Goal: Task Accomplishment & Management: Complete application form

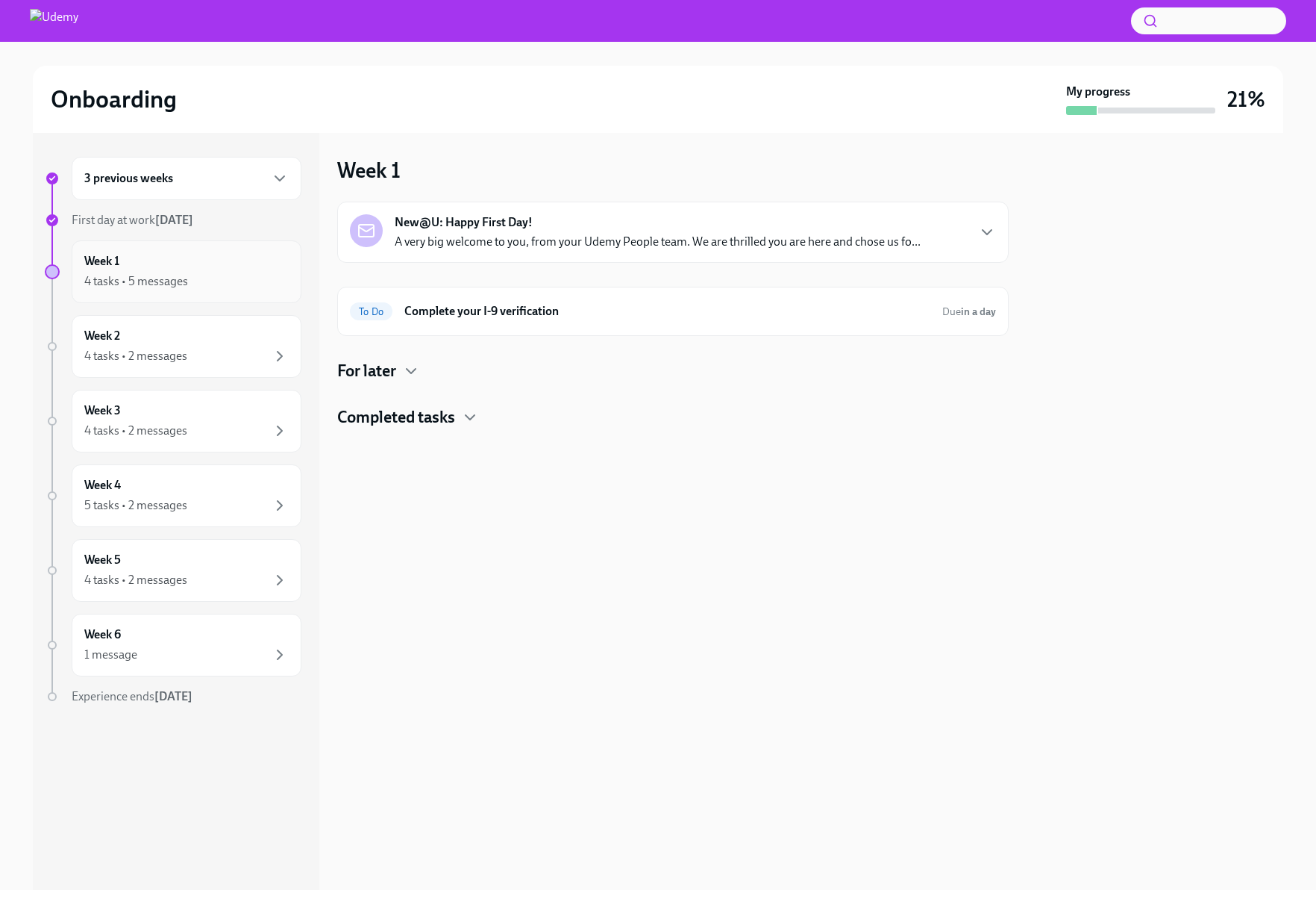
click at [179, 270] on div "Week 1 4 tasks • 5 messages" at bounding box center [186, 272] width 204 height 37
click at [394, 366] on h4 "For later" at bounding box center [366, 371] width 59 height 23
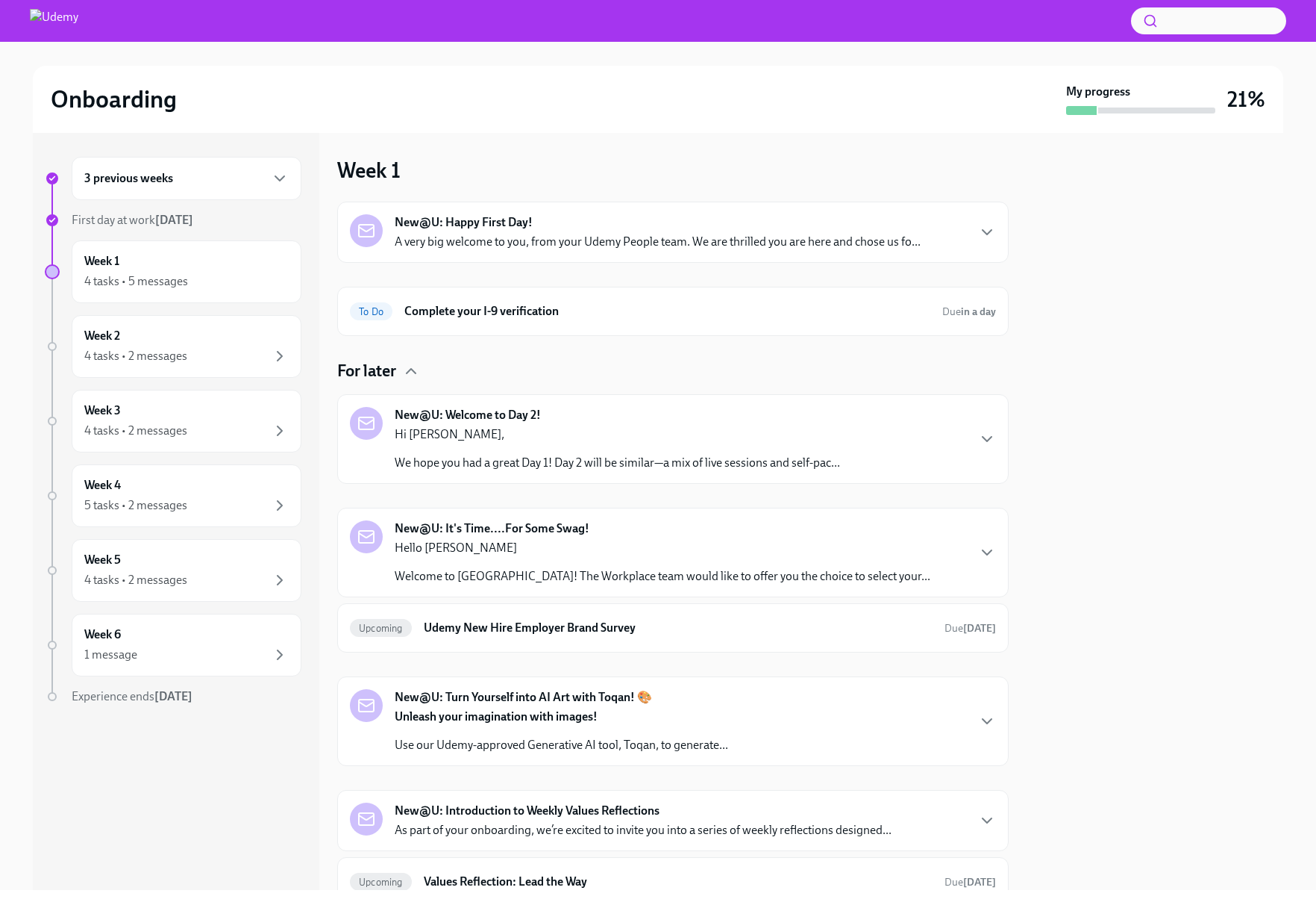
click at [502, 450] on div "Hi [PERSON_NAME], We hope you had a great Day 1! Day 2 will be similar—a mix of…" at bounding box center [617, 449] width 446 height 45
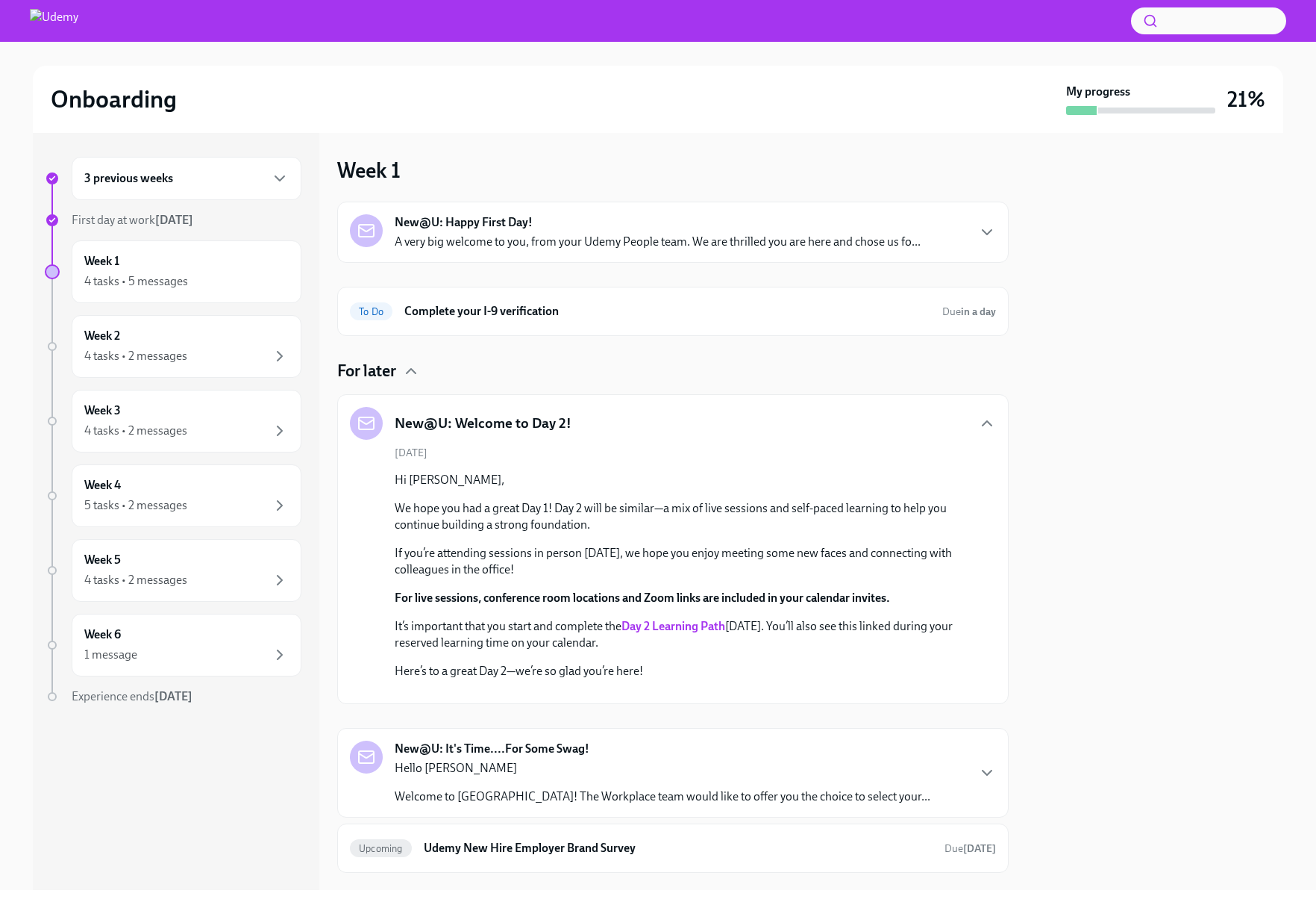
click at [463, 248] on p "A very big welcome to you, from your Udemy People team. We are thrilled you are…" at bounding box center [658, 242] width 526 height 16
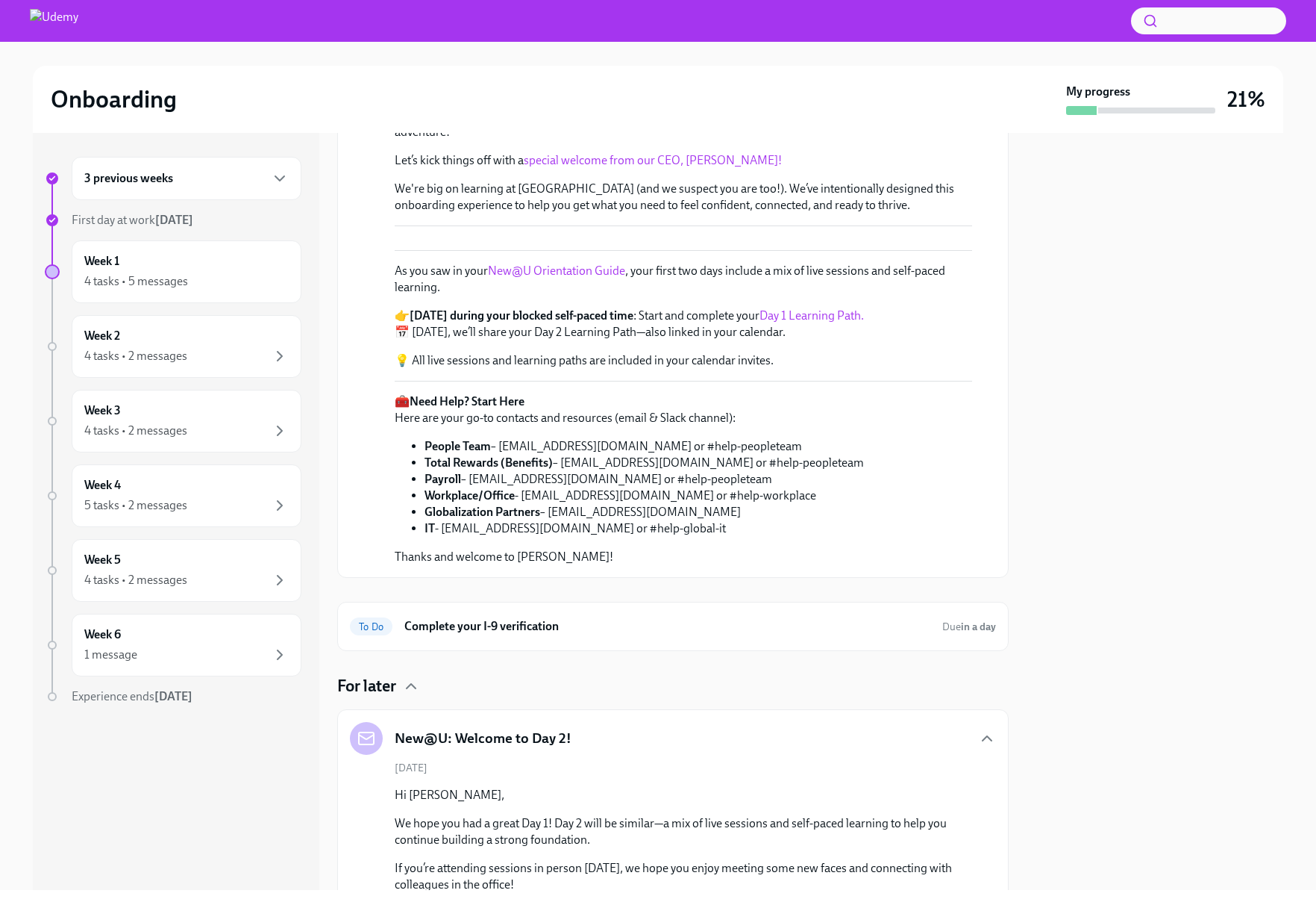
scroll to position [190, 0]
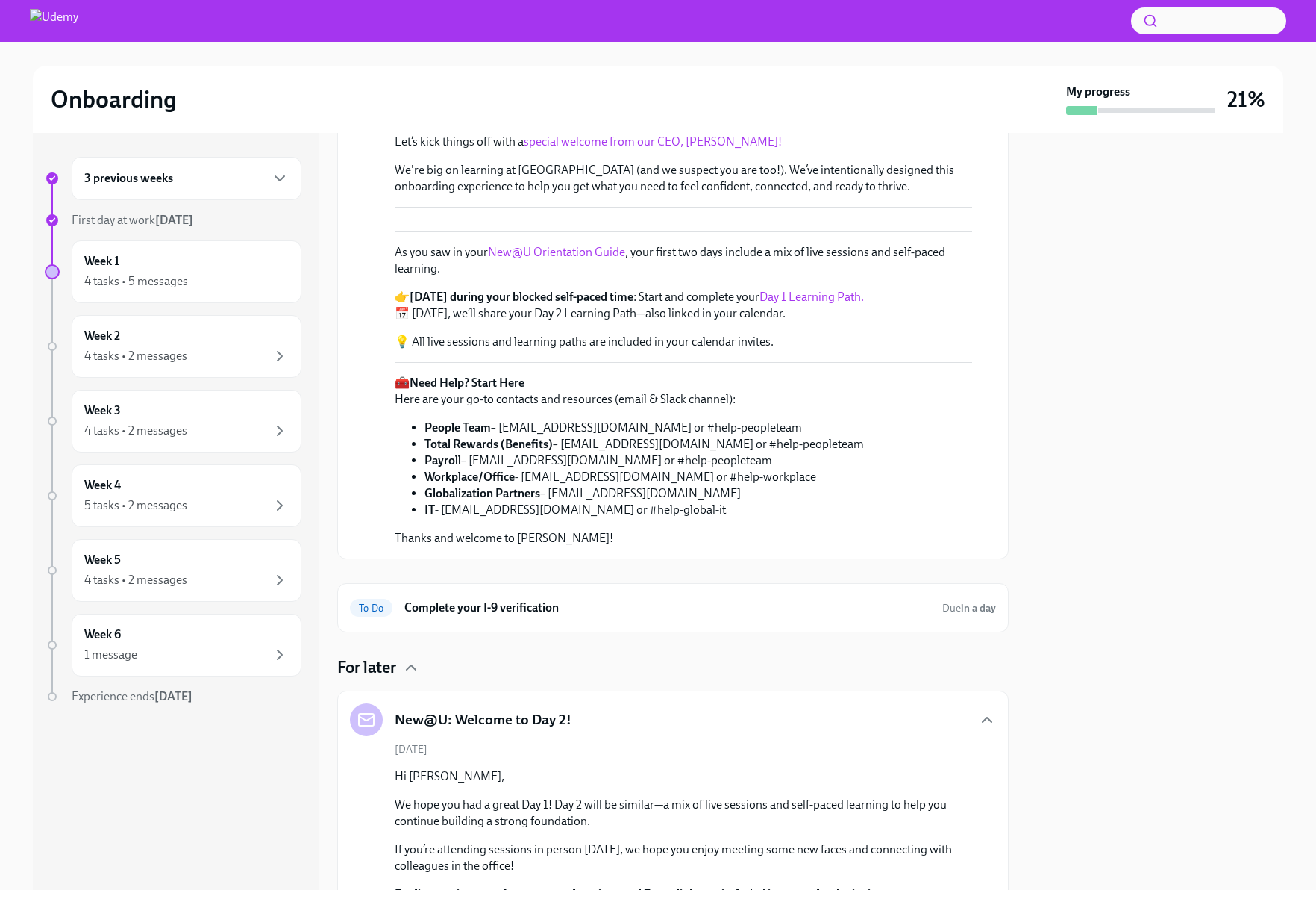
click at [830, 304] on link "Day 1 Learning Path." at bounding box center [811, 297] width 105 height 14
click at [816, 304] on link "Day 1 Learning Path." at bounding box center [811, 297] width 105 height 14
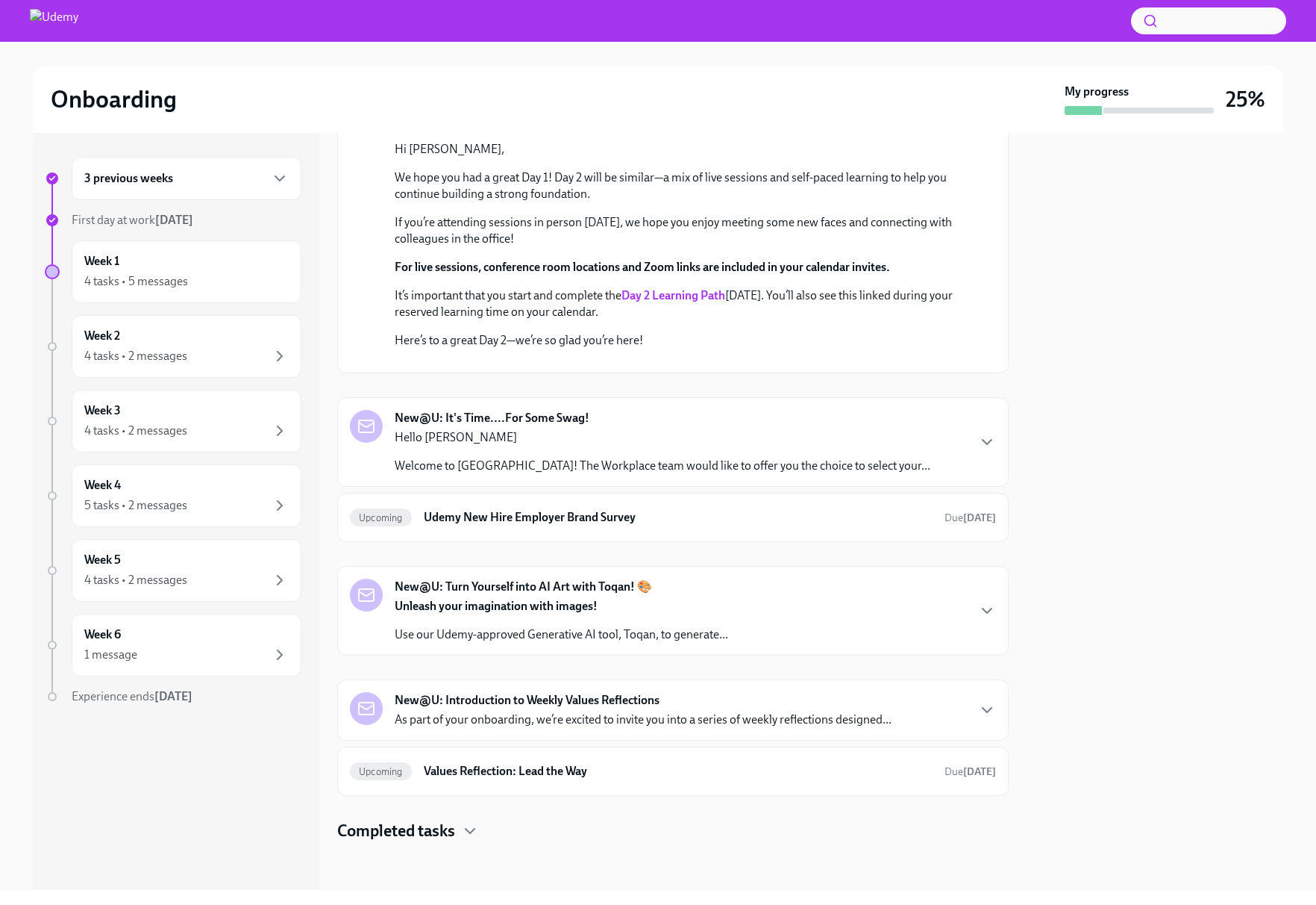
scroll to position [1015, 0]
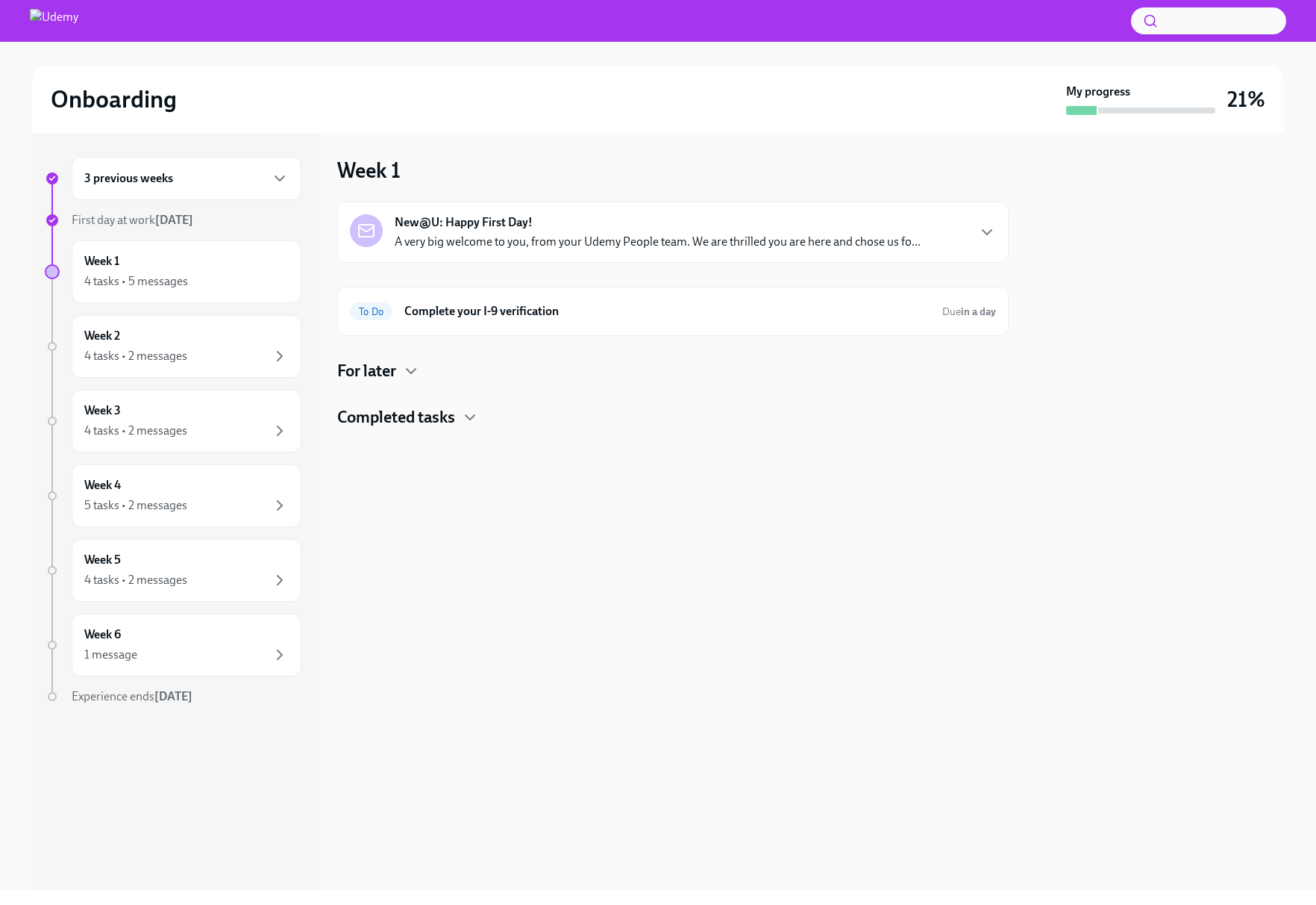
click at [651, 243] on p "A very big welcome to you, from your Udemy People team. We are thrilled you are…" at bounding box center [658, 242] width 526 height 16
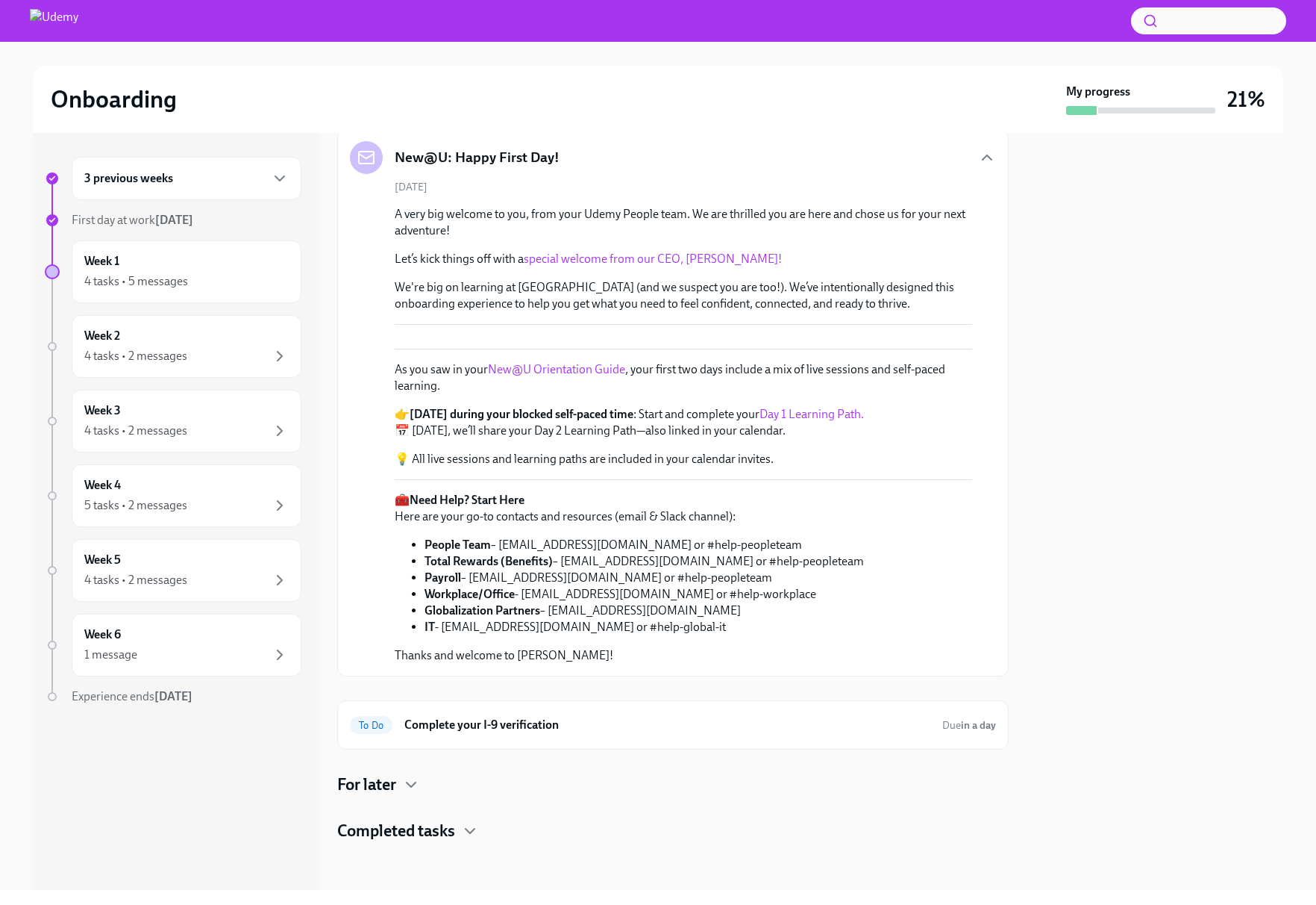
scroll to position [198, 0]
click at [820, 421] on link "Day 1 Learning Path." at bounding box center [811, 414] width 105 height 14
click at [787, 421] on link "Day 1 Learning Path." at bounding box center [811, 414] width 105 height 14
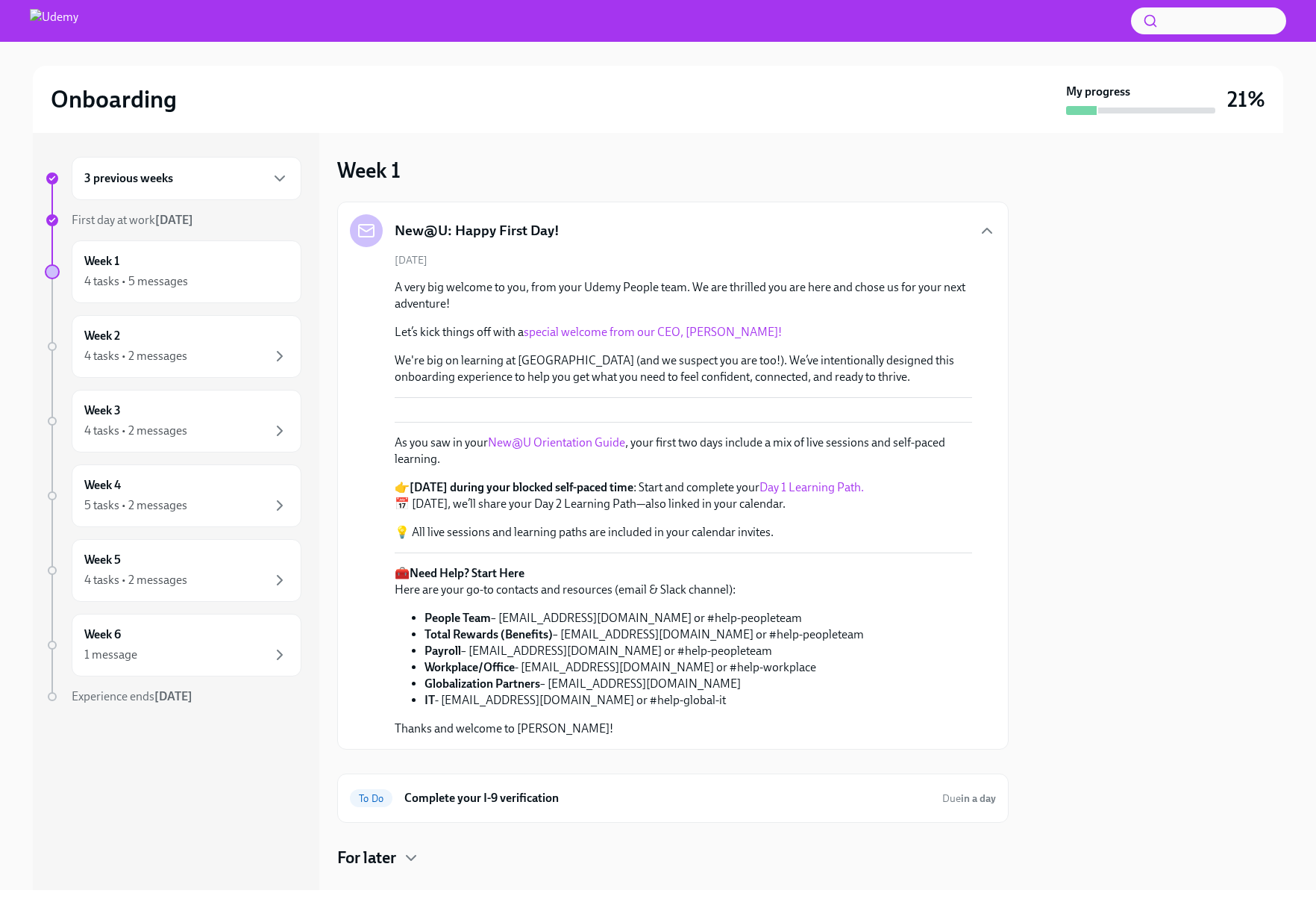
click at [644, 238] on div "New@U: Happy First Day!" at bounding box center [673, 231] width 646 height 33
click at [975, 236] on div "New@U: Happy First Day!" at bounding box center [673, 231] width 646 height 33
click at [984, 228] on icon "button" at bounding box center [987, 230] width 18 height 18
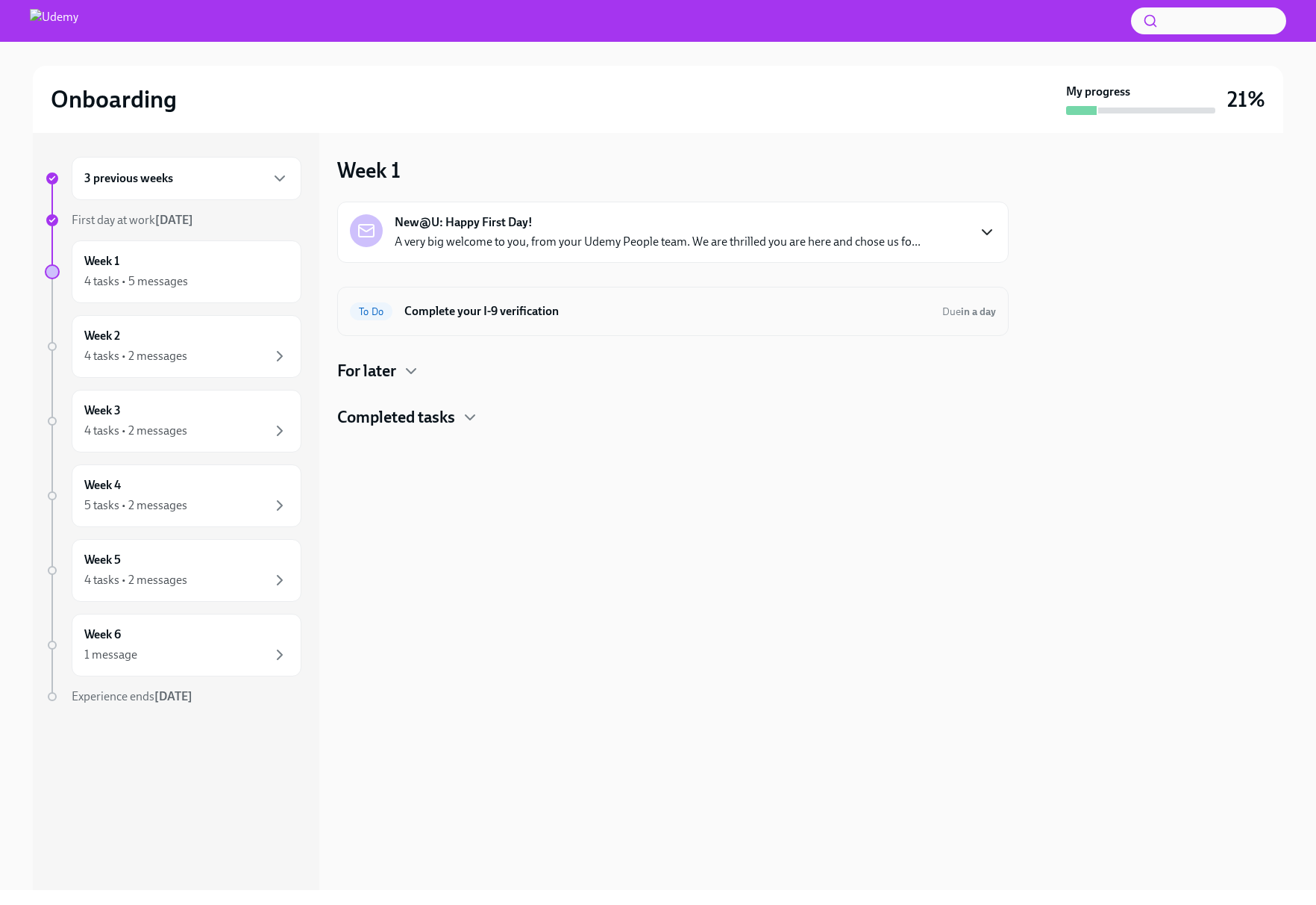
click at [774, 315] on h6 "Complete your I-9 verification" at bounding box center [668, 311] width 526 height 16
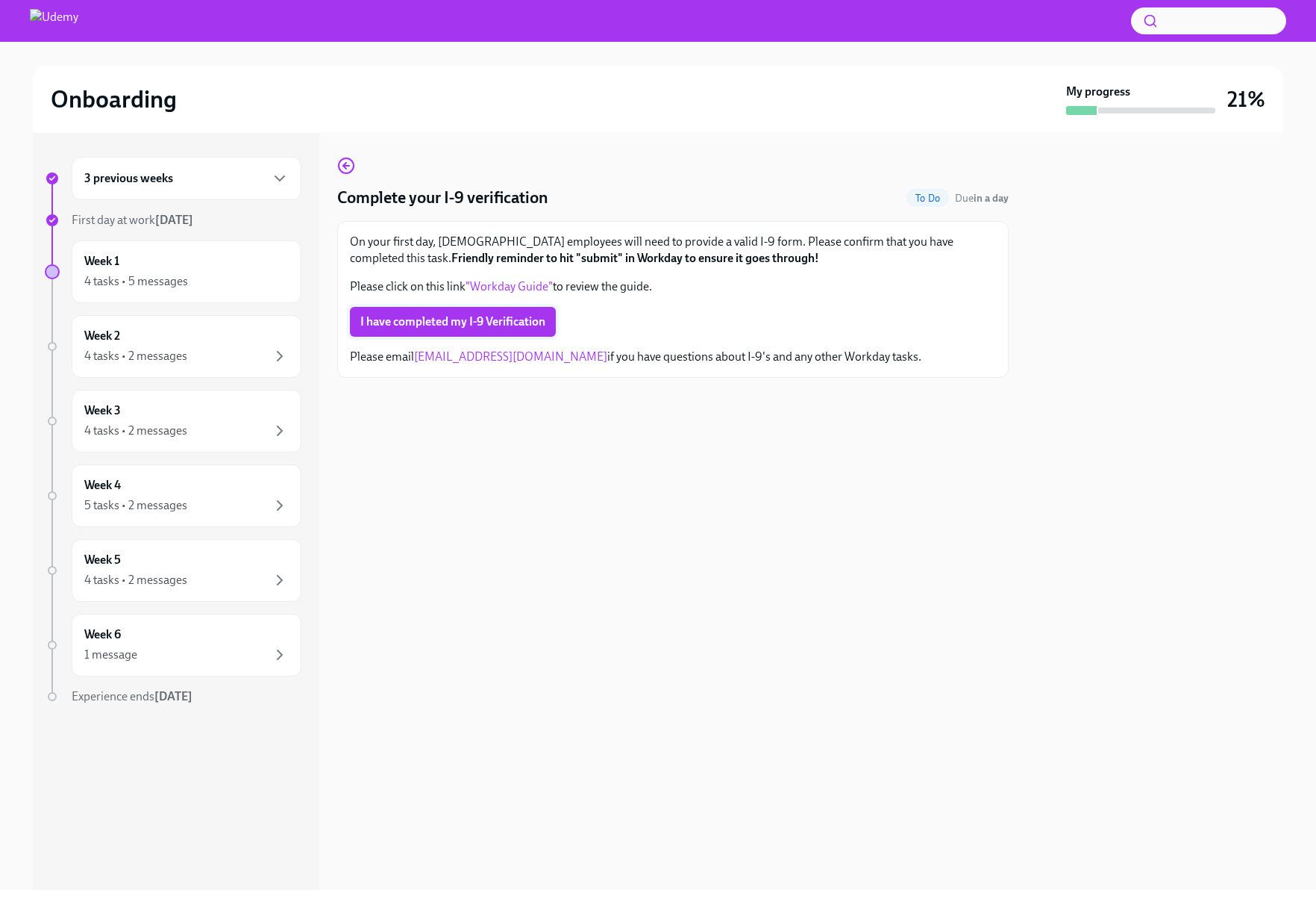
click at [467, 317] on span "I have completed my I-9 Verification" at bounding box center [453, 322] width 185 height 15
click at [667, 239] on p "On your first day, [DEMOGRAPHIC_DATA] employees will need to provide a valid I-…" at bounding box center [673, 250] width 646 height 33
click at [339, 166] on circle "button" at bounding box center [345, 165] width 15 height 15
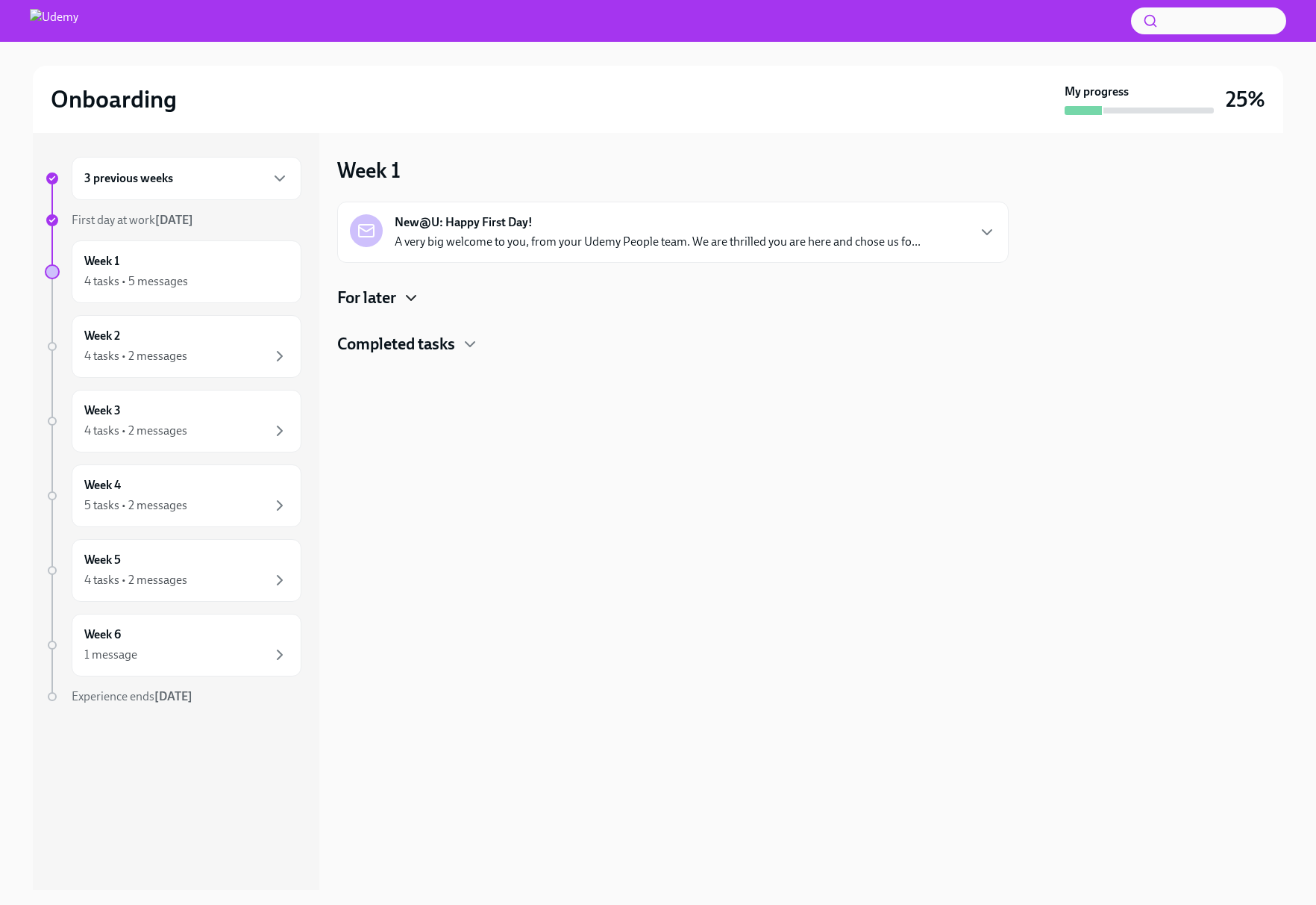
click at [405, 301] on icon "button" at bounding box center [411, 298] width 18 height 18
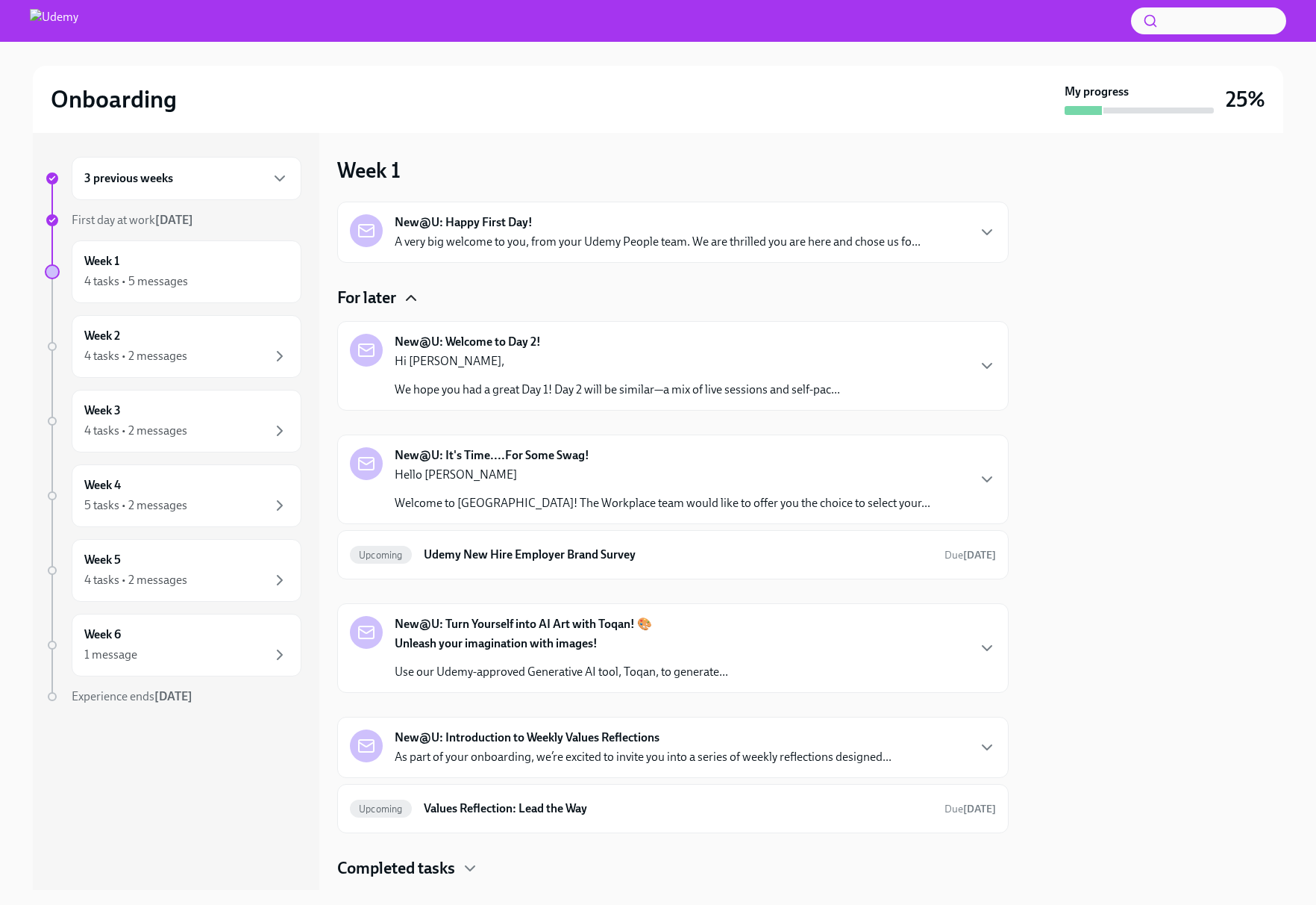
click at [578, 374] on div "Hi [PERSON_NAME], We hope you had a great Day 1! Day 2 will be similar—a mix of…" at bounding box center [617, 376] width 446 height 45
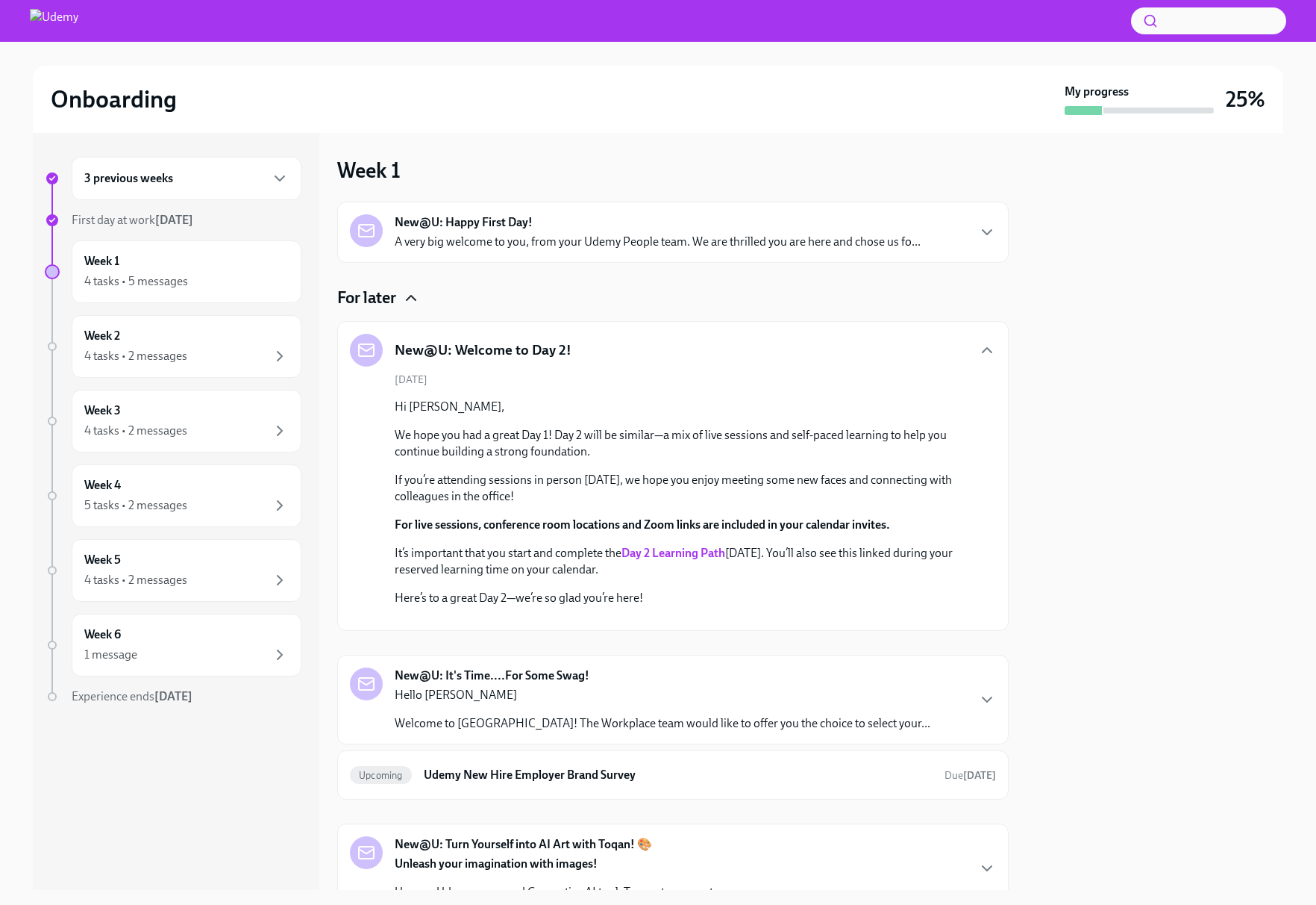
click at [680, 552] on strong "Day 2 Learning Path" at bounding box center [674, 553] width 104 height 14
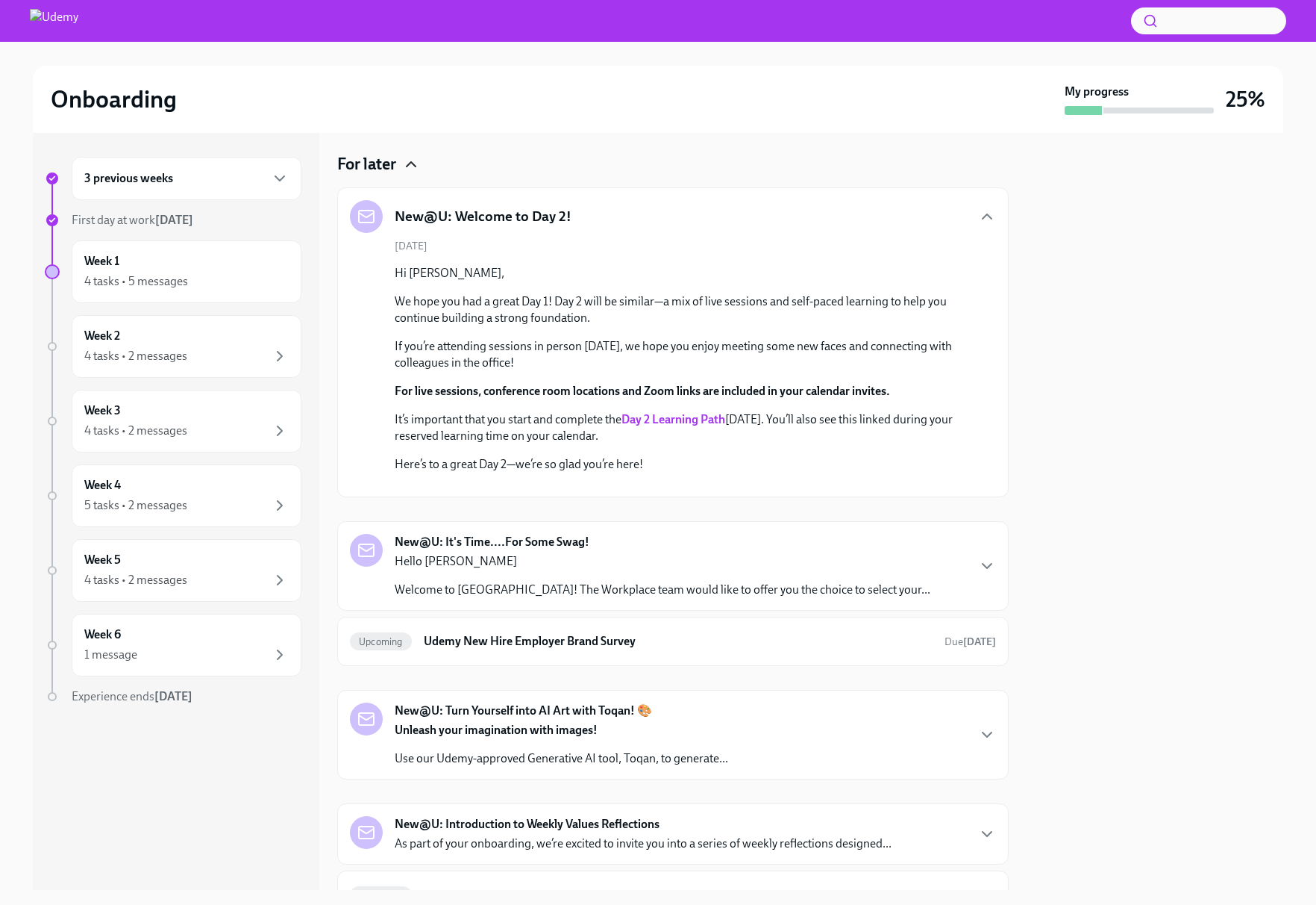
scroll to position [128, 0]
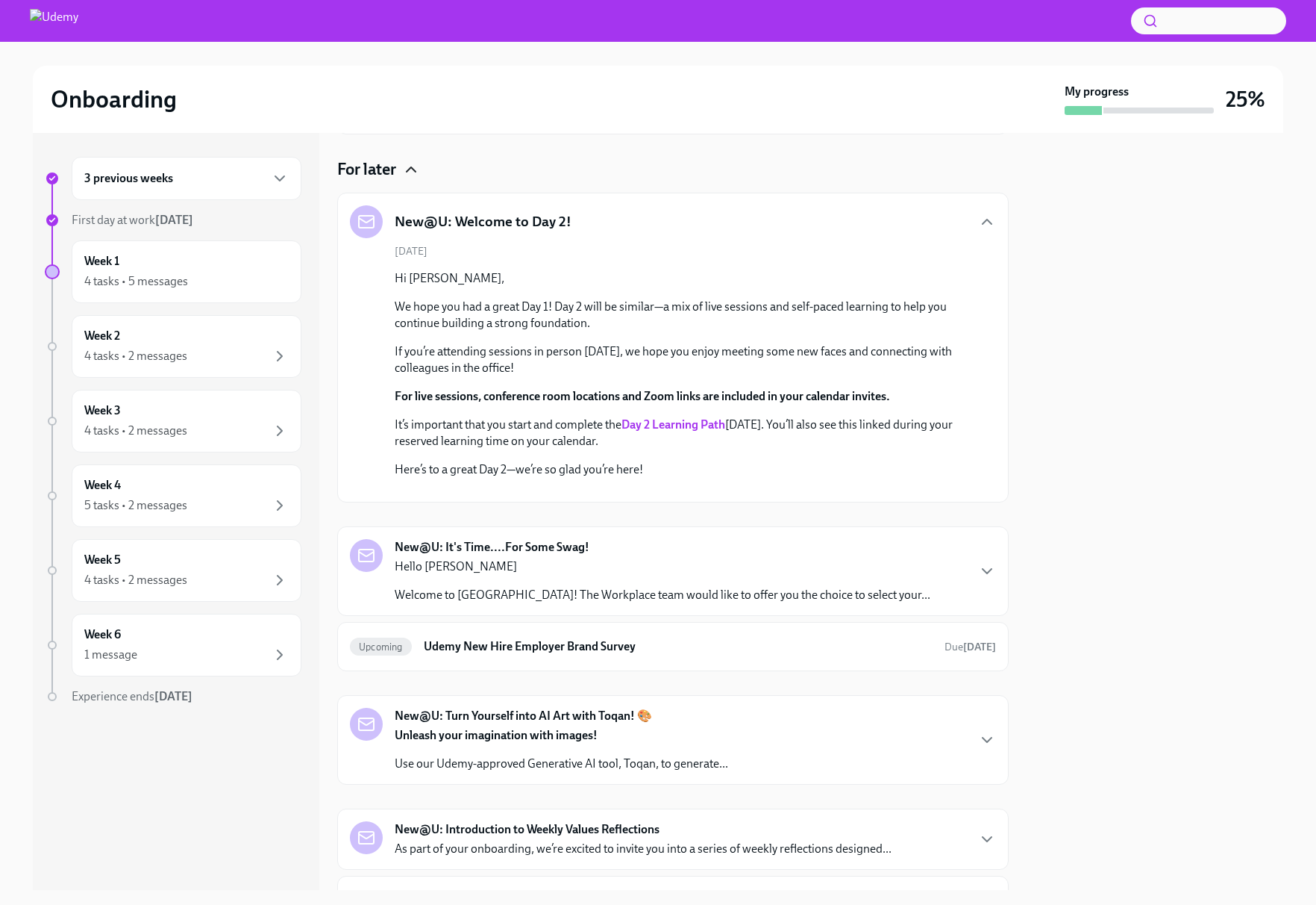
click at [703, 423] on strong "Day 2 Learning Path" at bounding box center [674, 424] width 104 height 14
click at [689, 423] on strong "Day 2 Learning Path" at bounding box center [674, 424] width 104 height 14
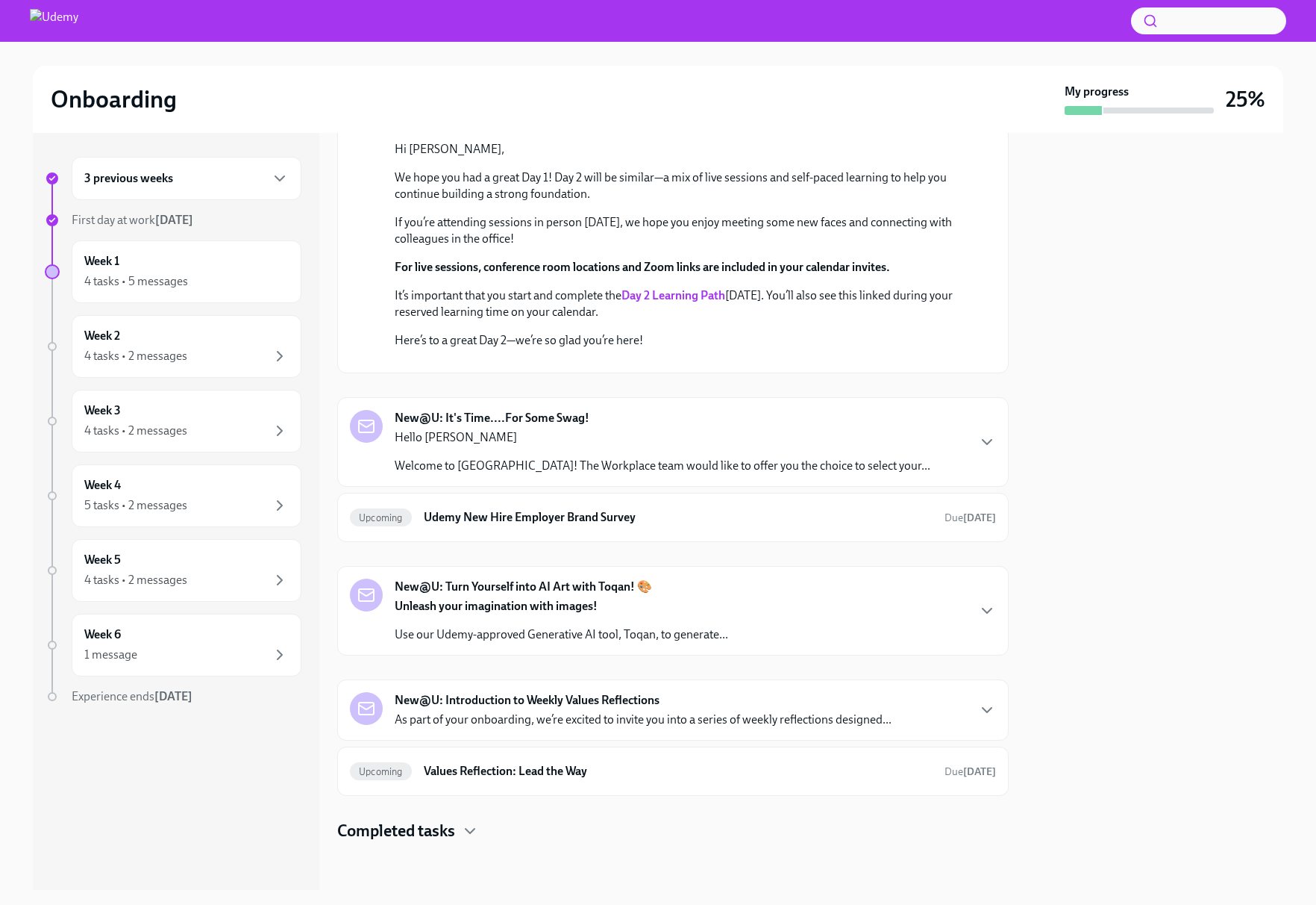
scroll to position [451, 0]
click at [498, 474] on div "Hello [PERSON_NAME] Welcome to Udemy! The Workplace team would like to offer yo…" at bounding box center [662, 452] width 536 height 45
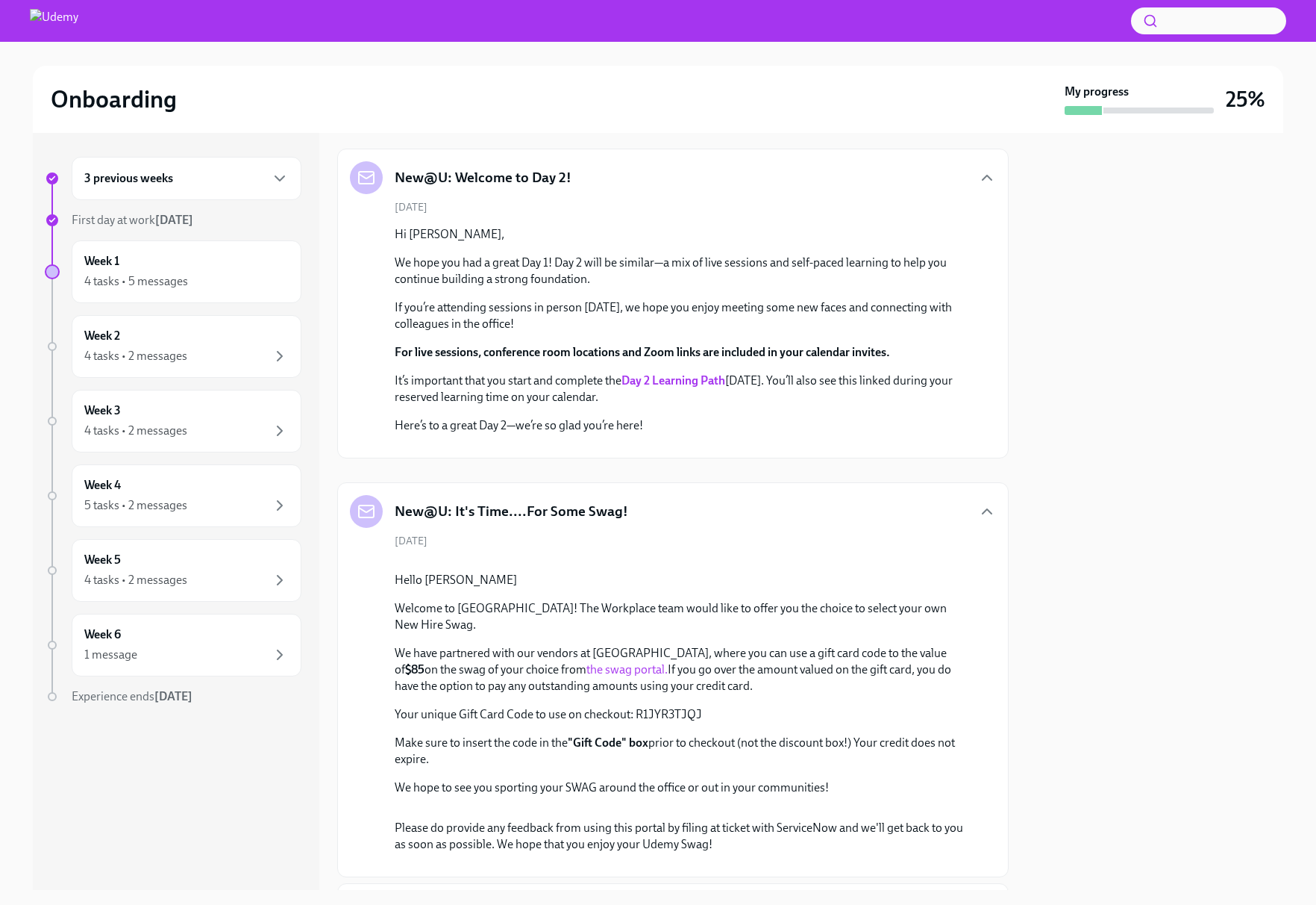
scroll to position [173, 0]
